Goal: Complete application form

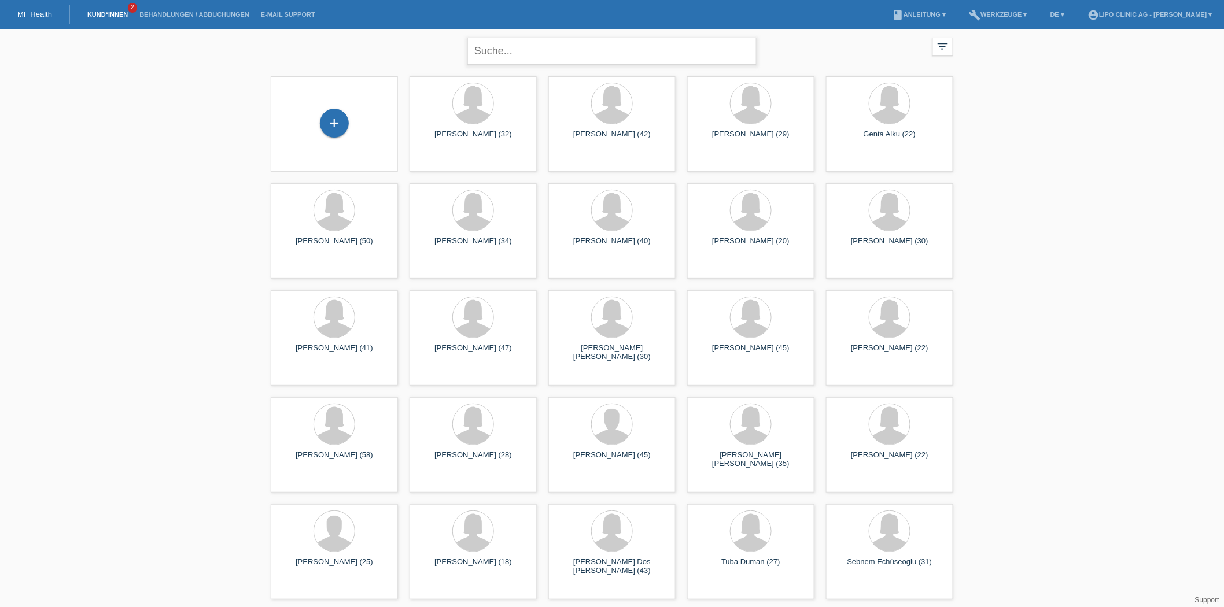
click at [535, 53] on input "text" at bounding box center [611, 51] width 289 height 27
click at [342, 126] on div "+" at bounding box center [334, 123] width 29 height 29
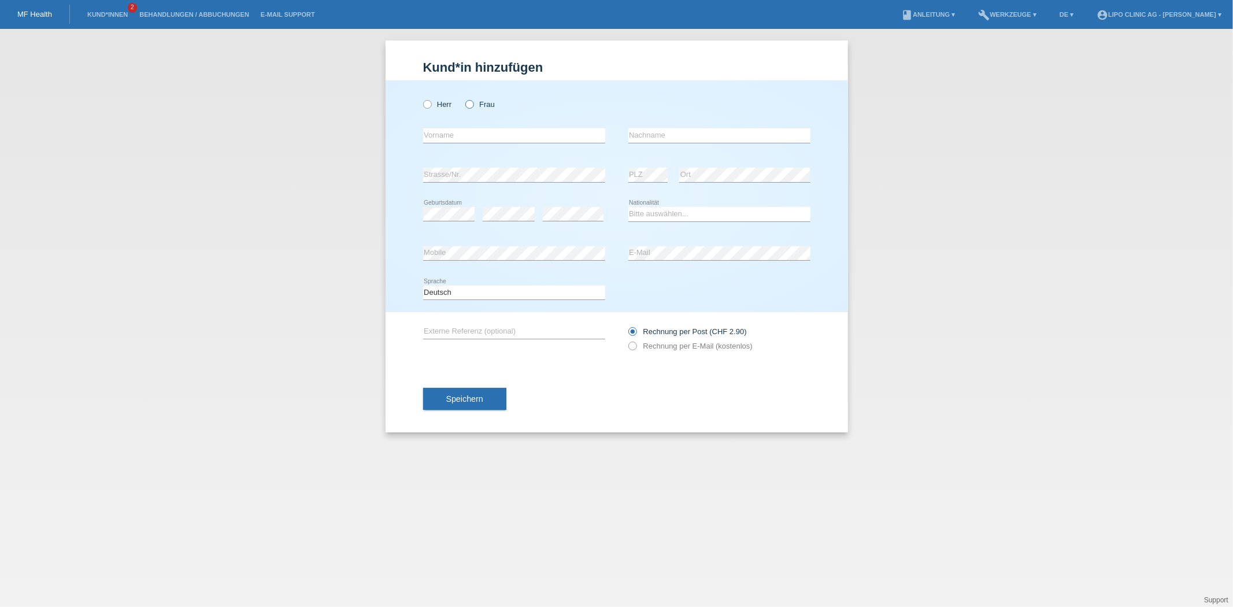
click at [464, 98] on icon at bounding box center [464, 98] width 0 height 0
click at [470, 105] on input "Frau" at bounding box center [470, 104] width 8 height 8
radio input "true"
click at [446, 132] on input "text" at bounding box center [514, 135] width 182 height 14
type input "Reena"
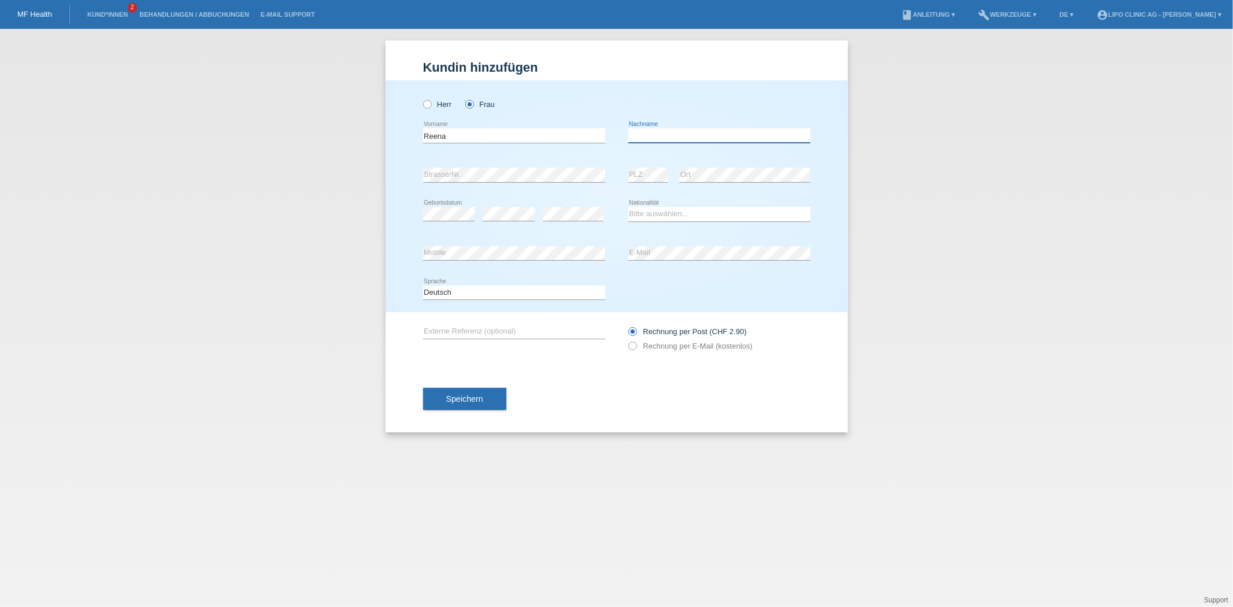
click at [678, 138] on input "text" at bounding box center [720, 135] width 182 height 14
type input "Semere"
click at [645, 182] on icon at bounding box center [649, 182] width 40 height 1
click at [652, 211] on select "Bitte auswählen... Schweiz Deutschland Liechtenstein Österreich ------------ Af…" at bounding box center [720, 214] width 182 height 14
click at [652, 215] on select "Bitte auswählen... Schweiz Deutschland Liechtenstein Österreich ------------ Af…" at bounding box center [720, 214] width 182 height 14
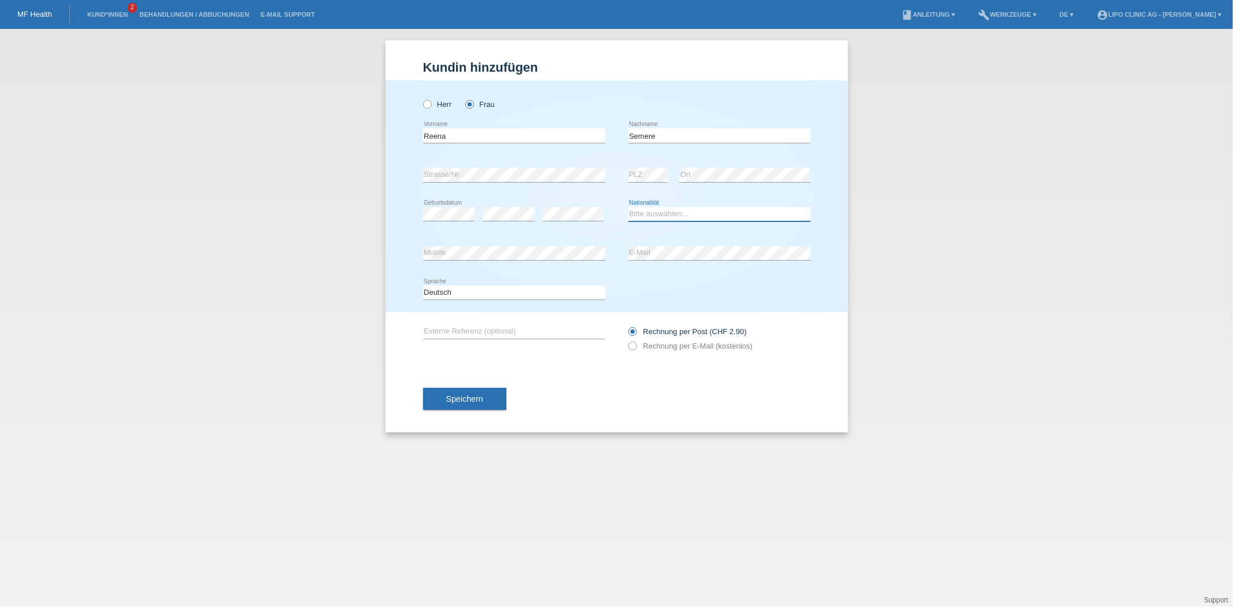
select select "ER"
click at [629, 207] on select "Bitte auswählen... Schweiz Deutschland Liechtenstein Österreich ------------ Af…" at bounding box center [720, 214] width 182 height 14
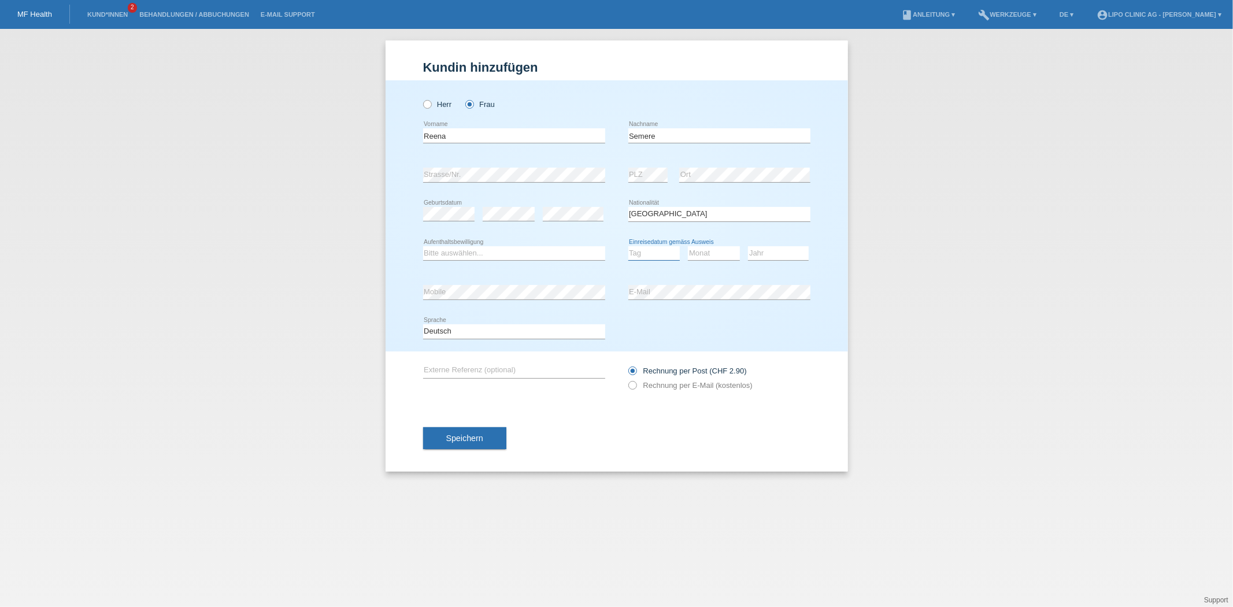
click at [651, 255] on select "Tag 01 02 03 04 05 06 07 08 09 10 11" at bounding box center [655, 253] width 52 height 14
select select "19"
click at [629, 246] on select "Tag 01 02 03 04 05 06 07 08 09 10 11" at bounding box center [655, 253] width 52 height 14
click at [700, 250] on select "Monat 01 02 03 04 05 06 07 08 09 10 11" at bounding box center [714, 253] width 52 height 14
select select "08"
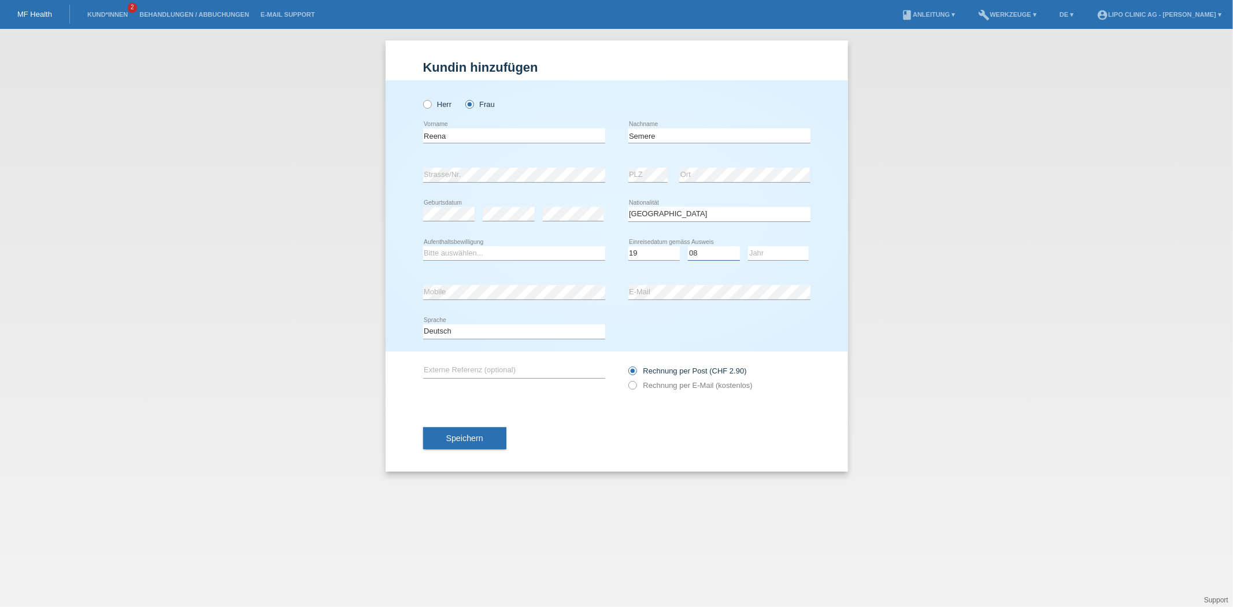
click at [688, 246] on select "Monat 01 02 03 04 05 06 07 08 09 10 11" at bounding box center [714, 253] width 52 height 14
click at [760, 255] on select "Jahr 2025 2024 2023 2022 2021 2020 2019 2018 2017 2016 2015 2014 2013 2012 2011…" at bounding box center [778, 253] width 61 height 14
select select "2011"
click at [748, 246] on select "Jahr 2025 2024 2023 2022 2021 2020 2019 2018 2017 2016 2015 2014 2013 2012 2011…" at bounding box center [778, 253] width 61 height 14
click at [472, 437] on span "Speichern" at bounding box center [464, 438] width 37 height 9
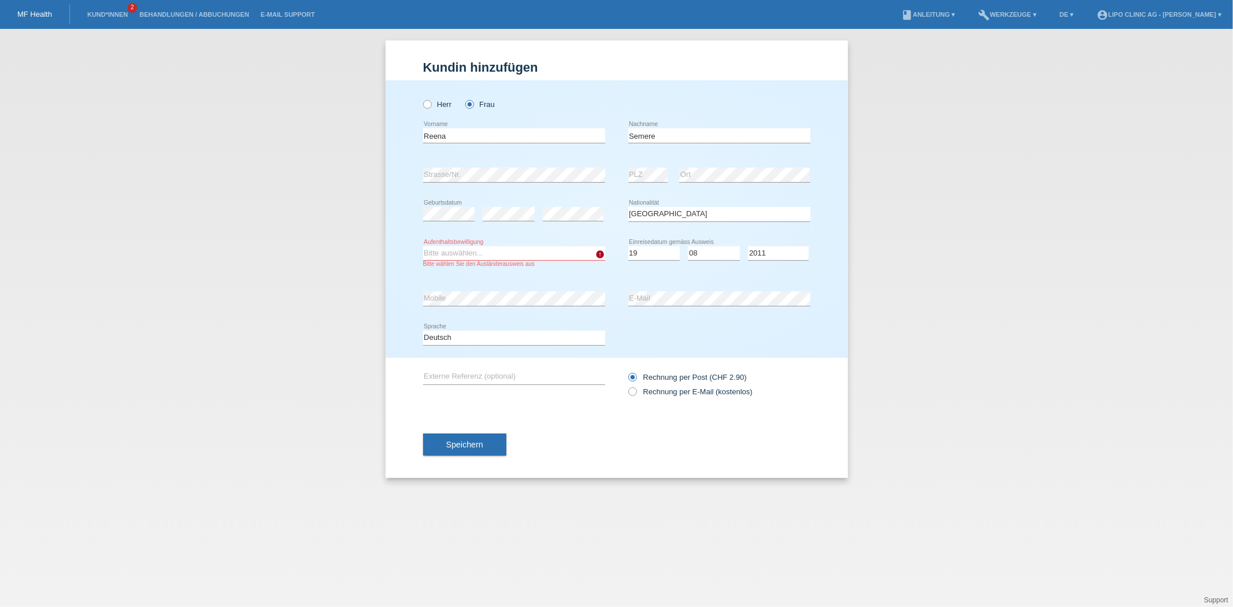
click at [494, 252] on select "Bitte auswählen... C B B - Flüchtlingsstatus Andere" at bounding box center [514, 253] width 182 height 14
select select "B"
click at [423, 246] on select "Bitte auswählen... C B B - Flüchtlingsstatus Andere" at bounding box center [514, 253] width 182 height 14
click at [479, 445] on span "Speichern" at bounding box center [464, 444] width 37 height 9
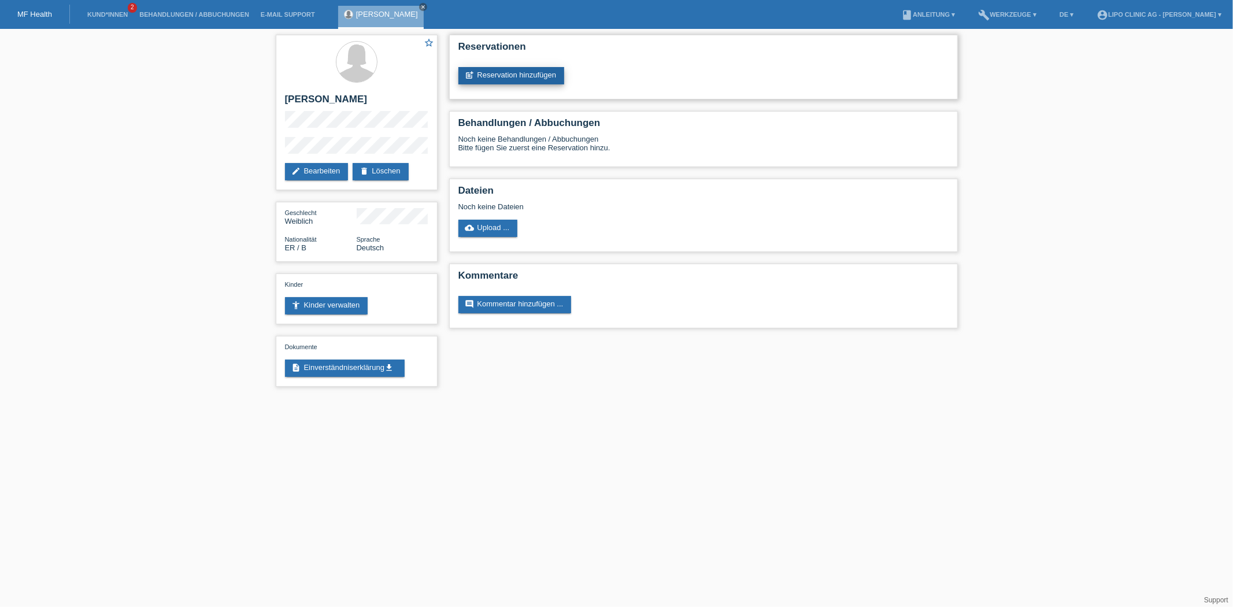
click at [522, 79] on link "post_add Reservation hinzufügen" at bounding box center [512, 75] width 106 height 17
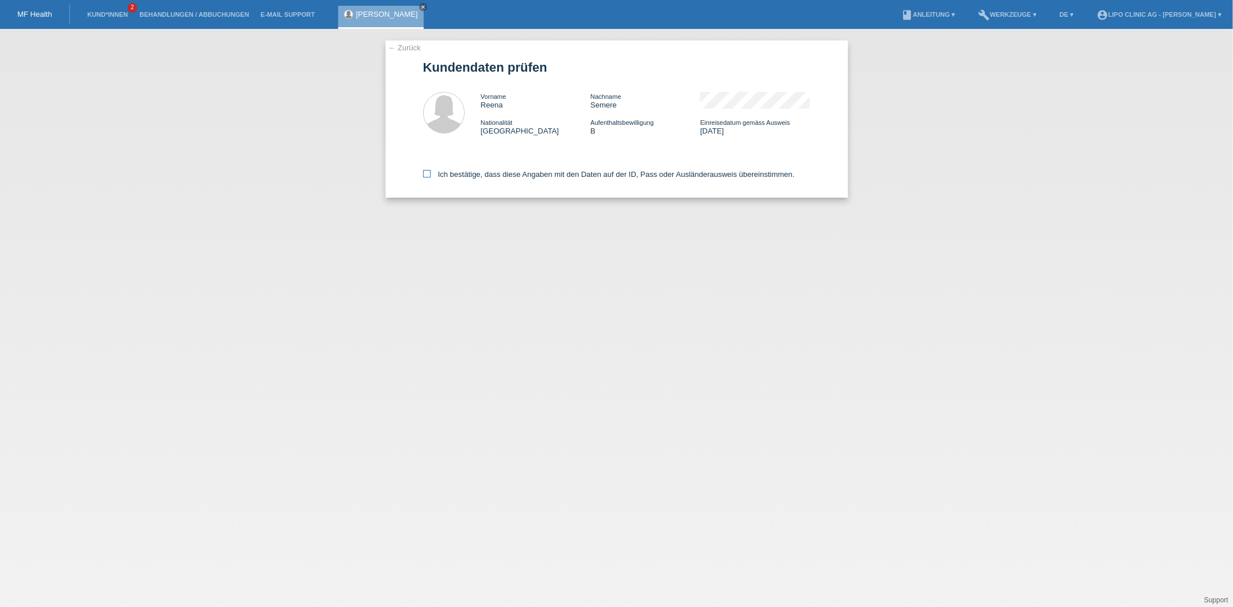
click at [423, 177] on label "Ich bestätige, dass diese Angaben mit den Daten auf der ID, Pass oder Ausländer…" at bounding box center [609, 174] width 372 height 9
click at [423, 177] on input "Ich bestätige, dass diese Angaben mit den Daten auf der ID, Pass oder Ausländer…" at bounding box center [427, 174] width 8 height 8
checkbox input "true"
